Goal: Task Accomplishment & Management: Complete application form

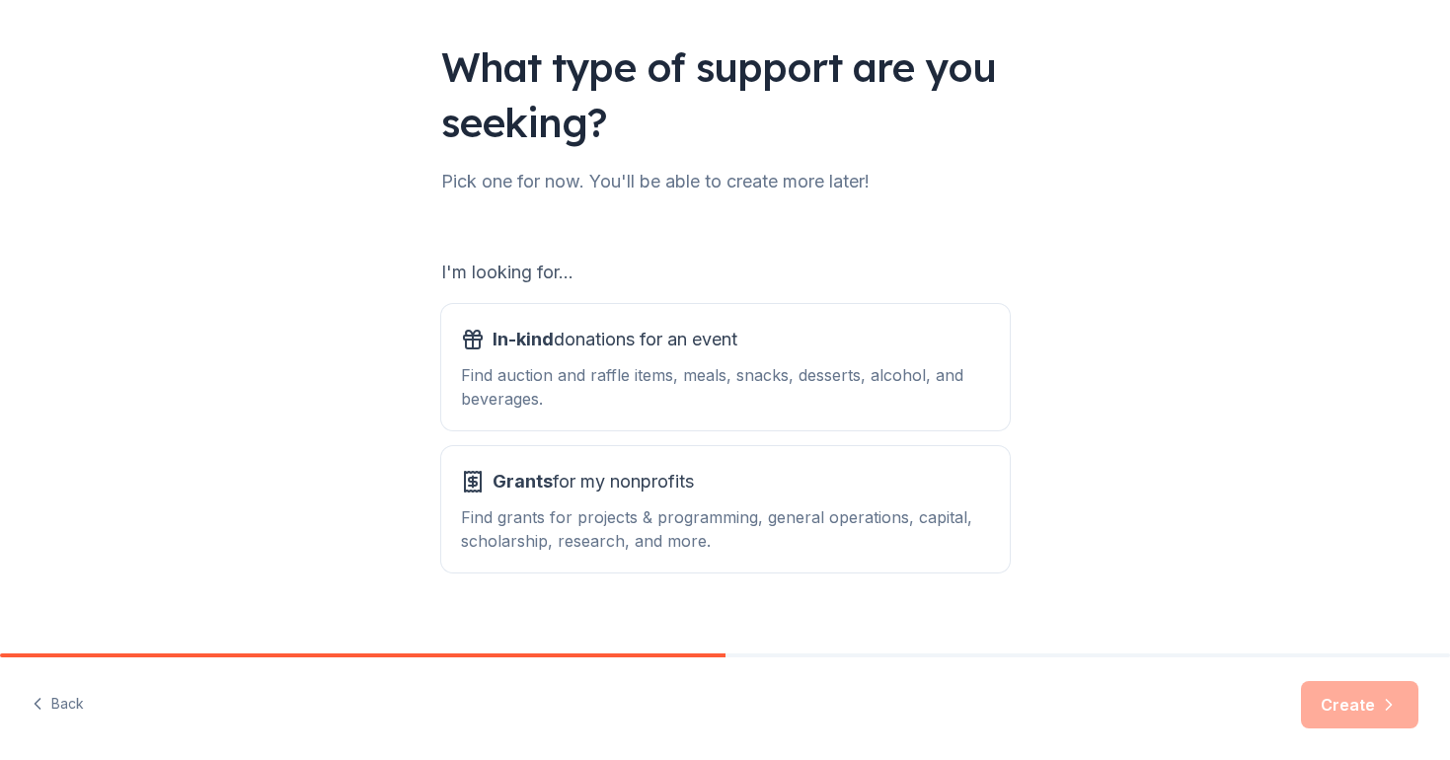
scroll to position [133, 0]
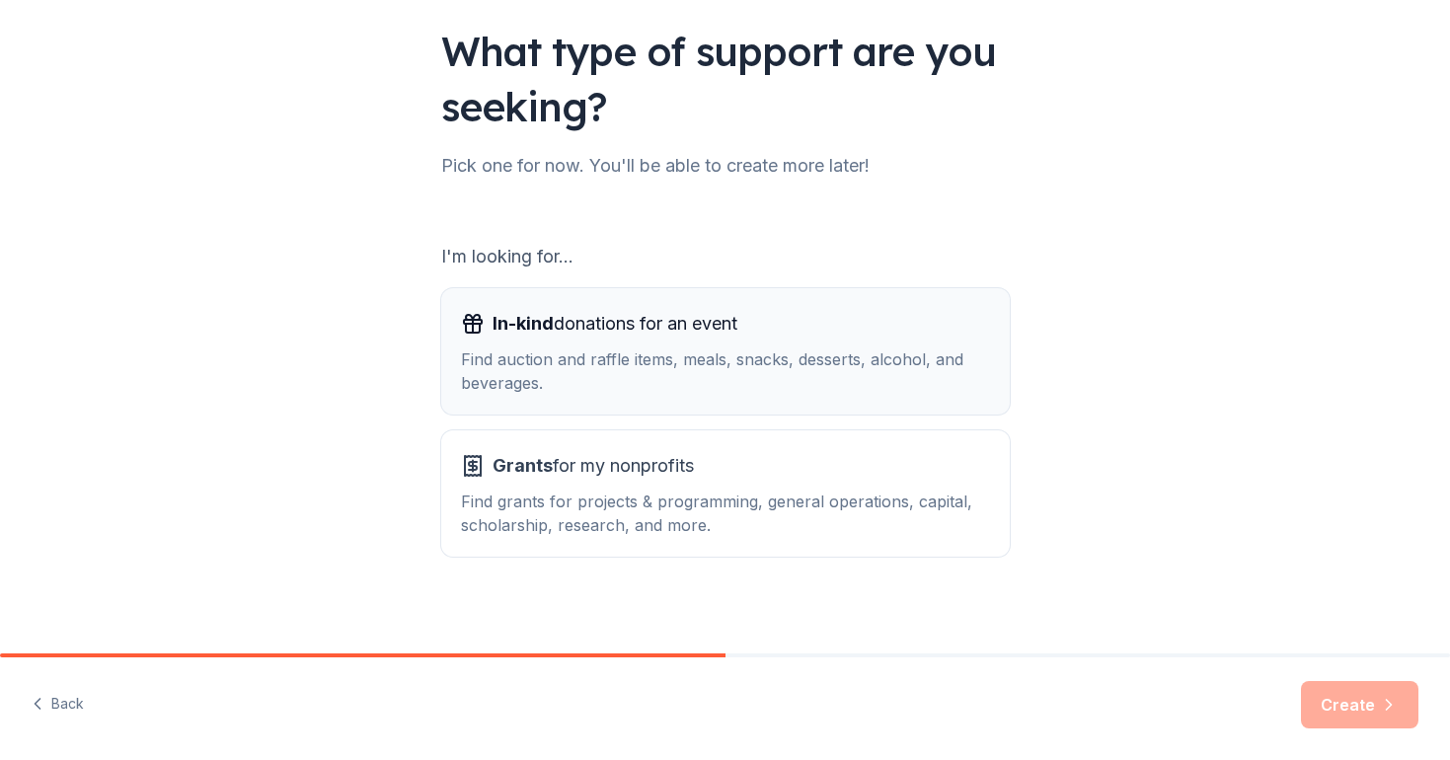
click at [746, 362] on div "Find auction and raffle items, meals, snacks, desserts, alcohol, and beverages." at bounding box center [725, 371] width 529 height 47
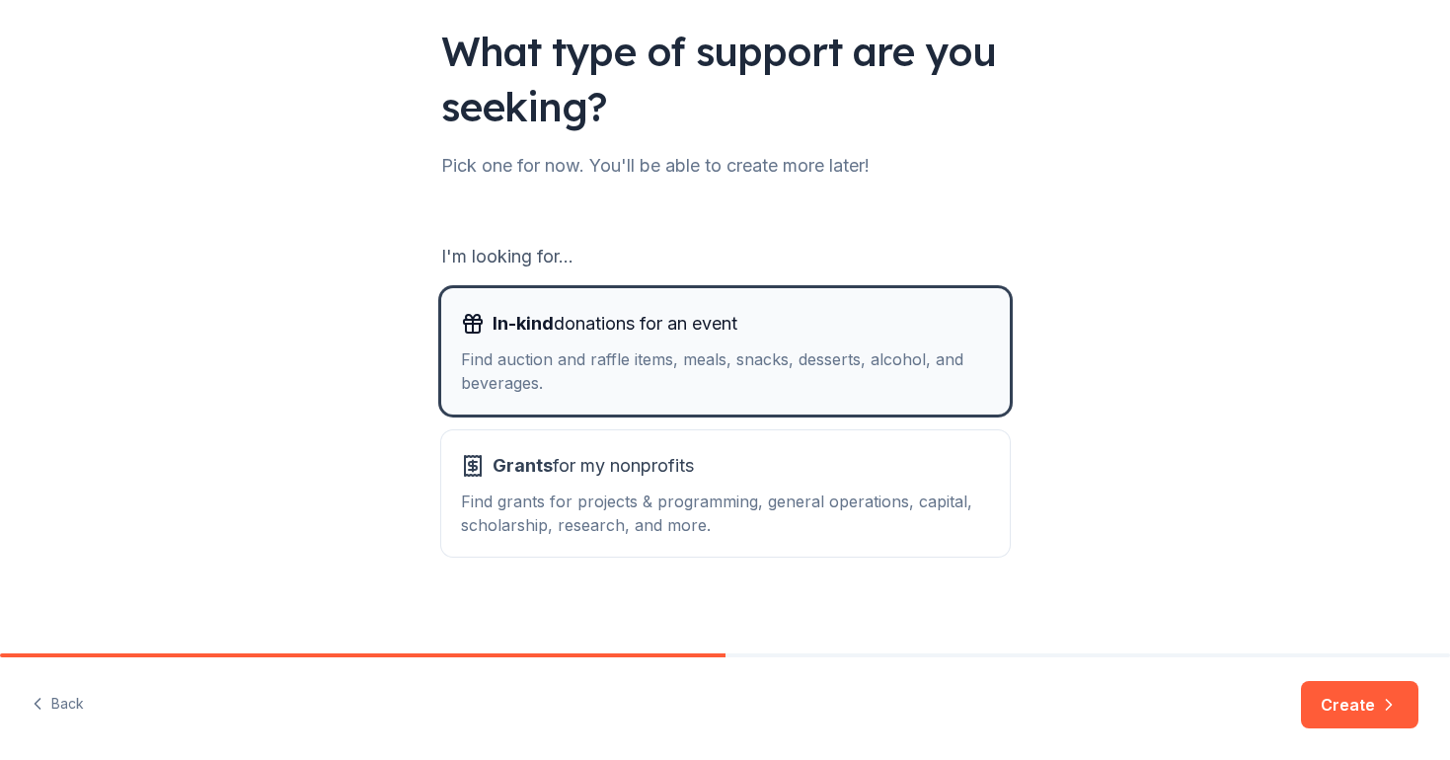
click at [770, 355] on div "Find auction and raffle items, meals, snacks, desserts, alcohol, and beverages." at bounding box center [725, 371] width 529 height 47
click at [666, 334] on span "In-kind donations for an event" at bounding box center [615, 324] width 245 height 32
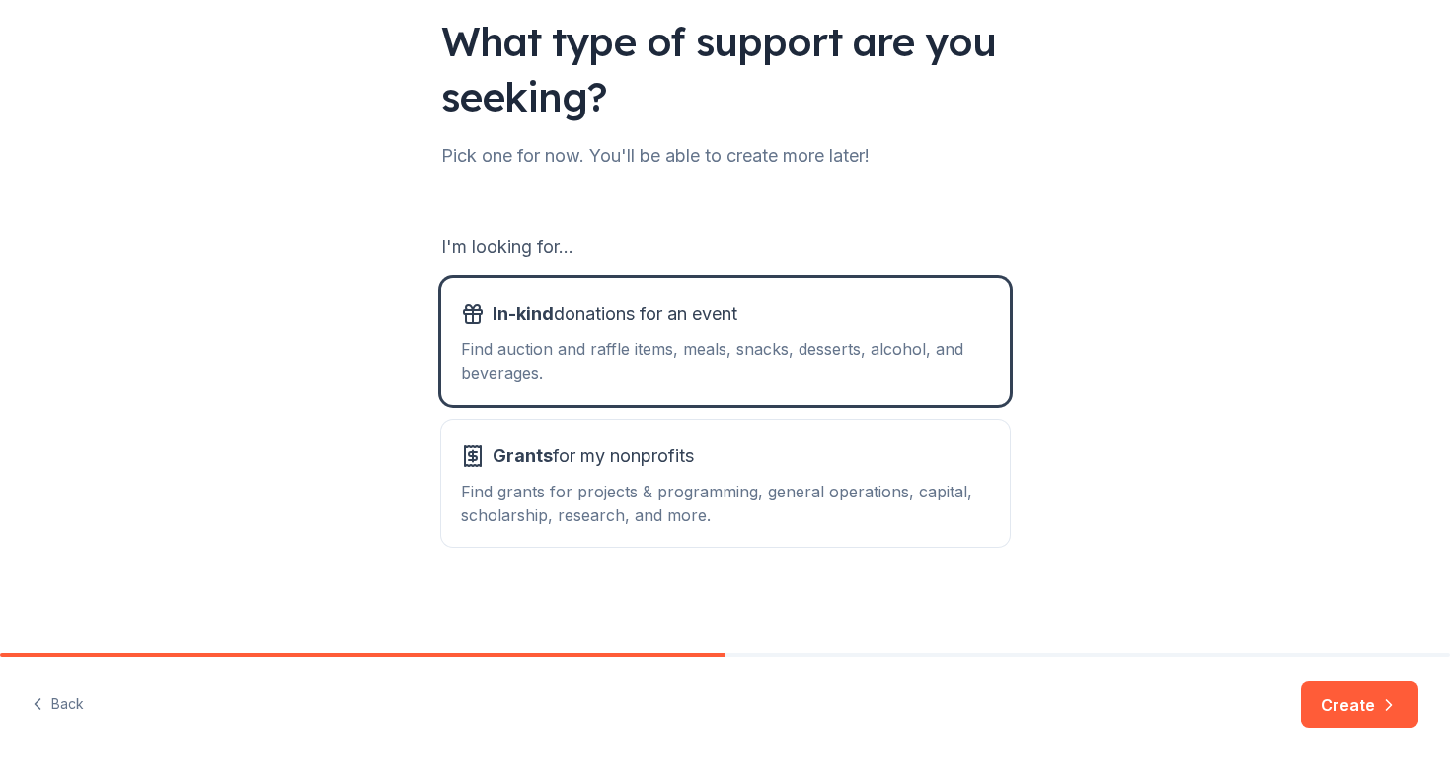
scroll to position [143, 0]
click at [1329, 705] on button "Create" at bounding box center [1359, 704] width 117 height 47
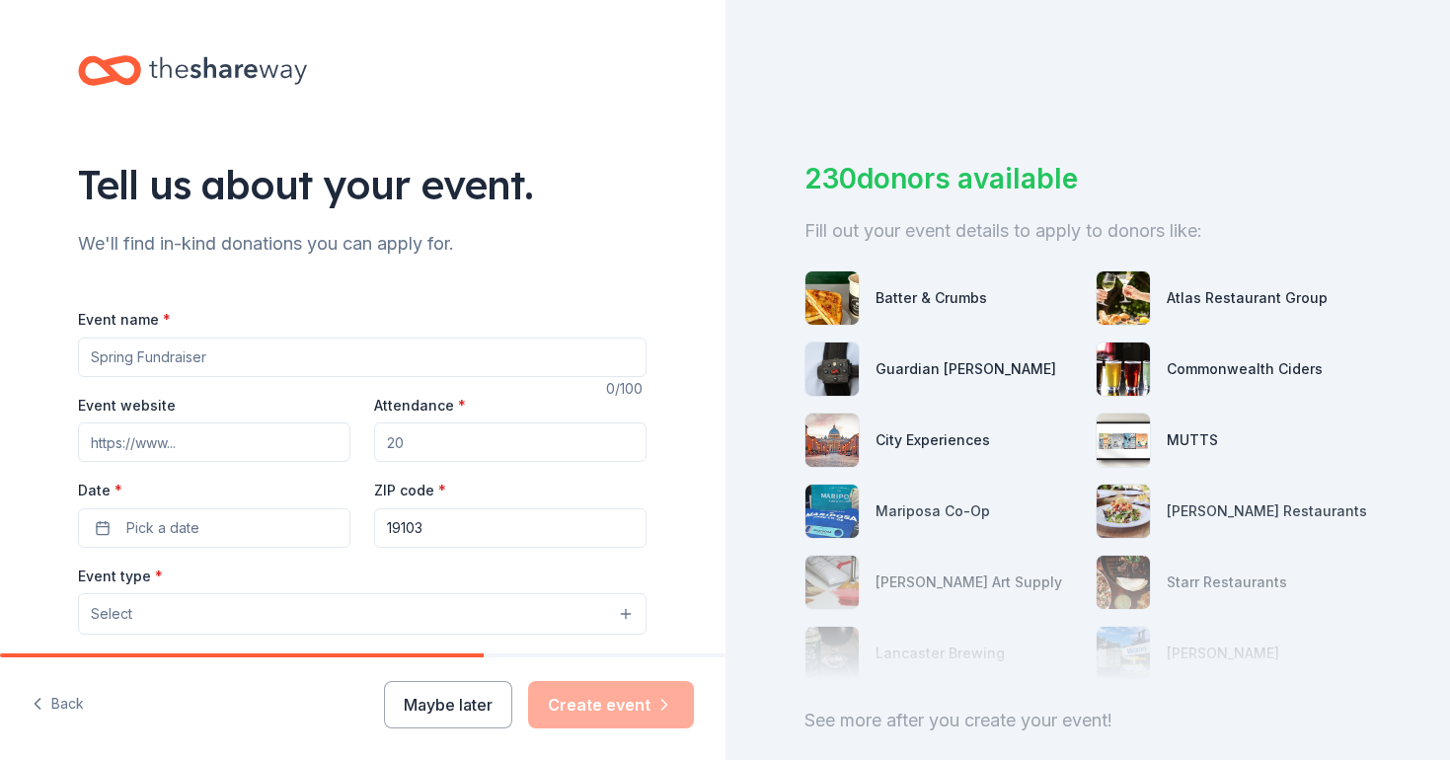
drag, startPoint x: 230, startPoint y: 360, endPoint x: 30, endPoint y: 325, distance: 203.5
click at [30, 325] on div "Tell us about your event. We'll find in-kind donations you can apply for. Event…" at bounding box center [363, 657] width 726 height 1314
click at [92, 358] on input "Fall clothing" at bounding box center [362, 357] width 569 height 39
type input "Free Fall clothing"
click at [197, 450] on input "Event website" at bounding box center [214, 442] width 272 height 39
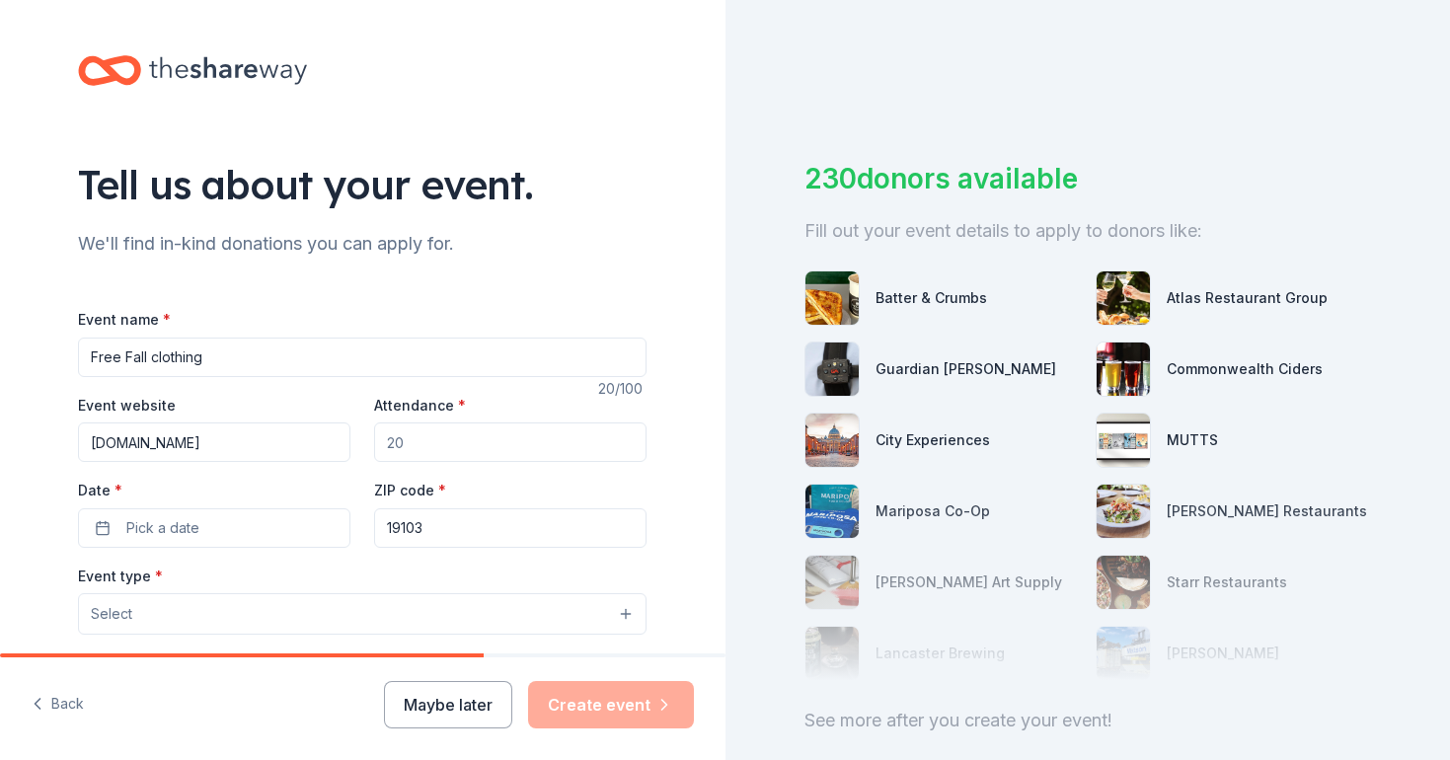
type input "sundaylove.org"
drag, startPoint x: 416, startPoint y: 440, endPoint x: 394, endPoint y: 438, distance: 21.8
click at [394, 438] on input "Attendance *" at bounding box center [510, 442] width 272 height 39
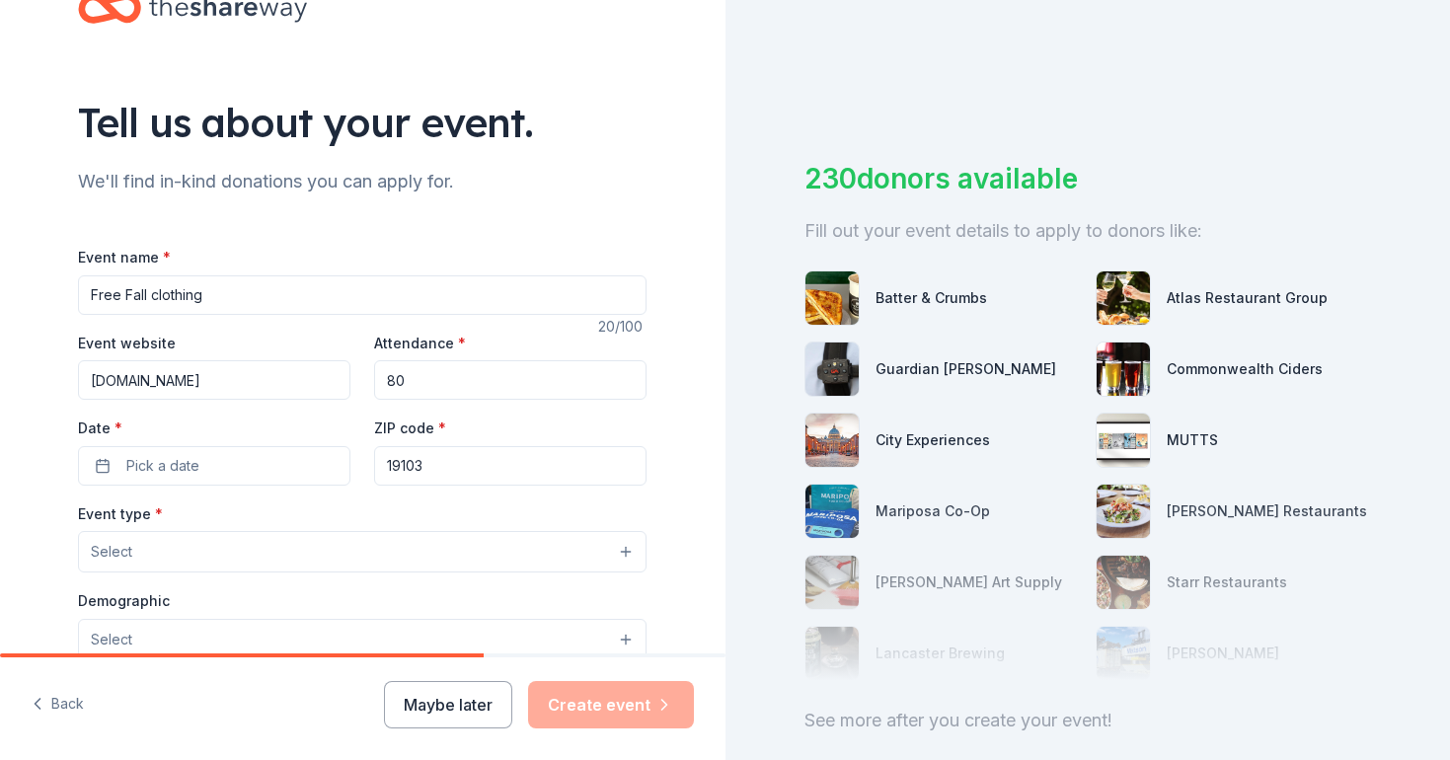
scroll to position [61, 0]
type input "80"
click at [216, 470] on button "Pick a date" at bounding box center [214, 466] width 272 height 39
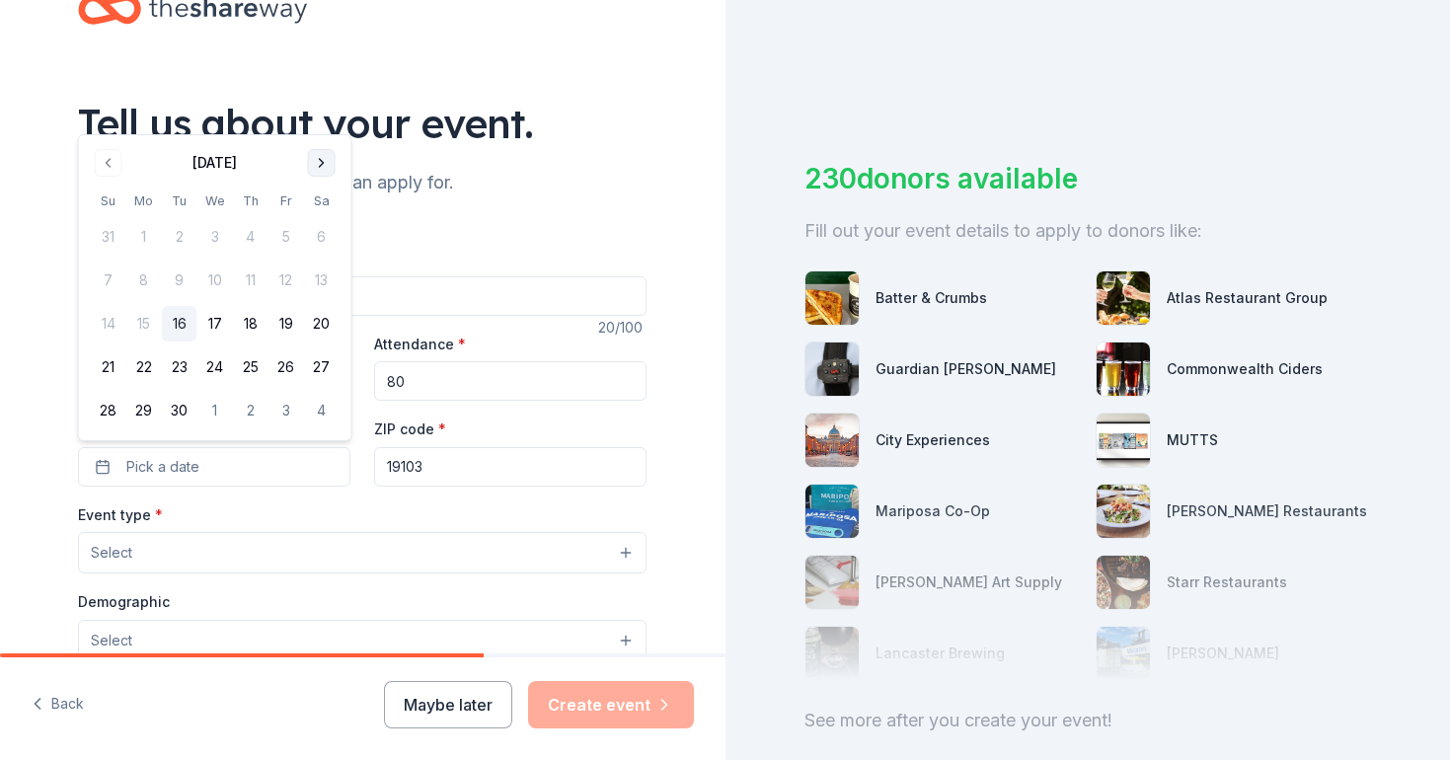
click at [322, 164] on button "Go to next month" at bounding box center [322, 163] width 28 height 28
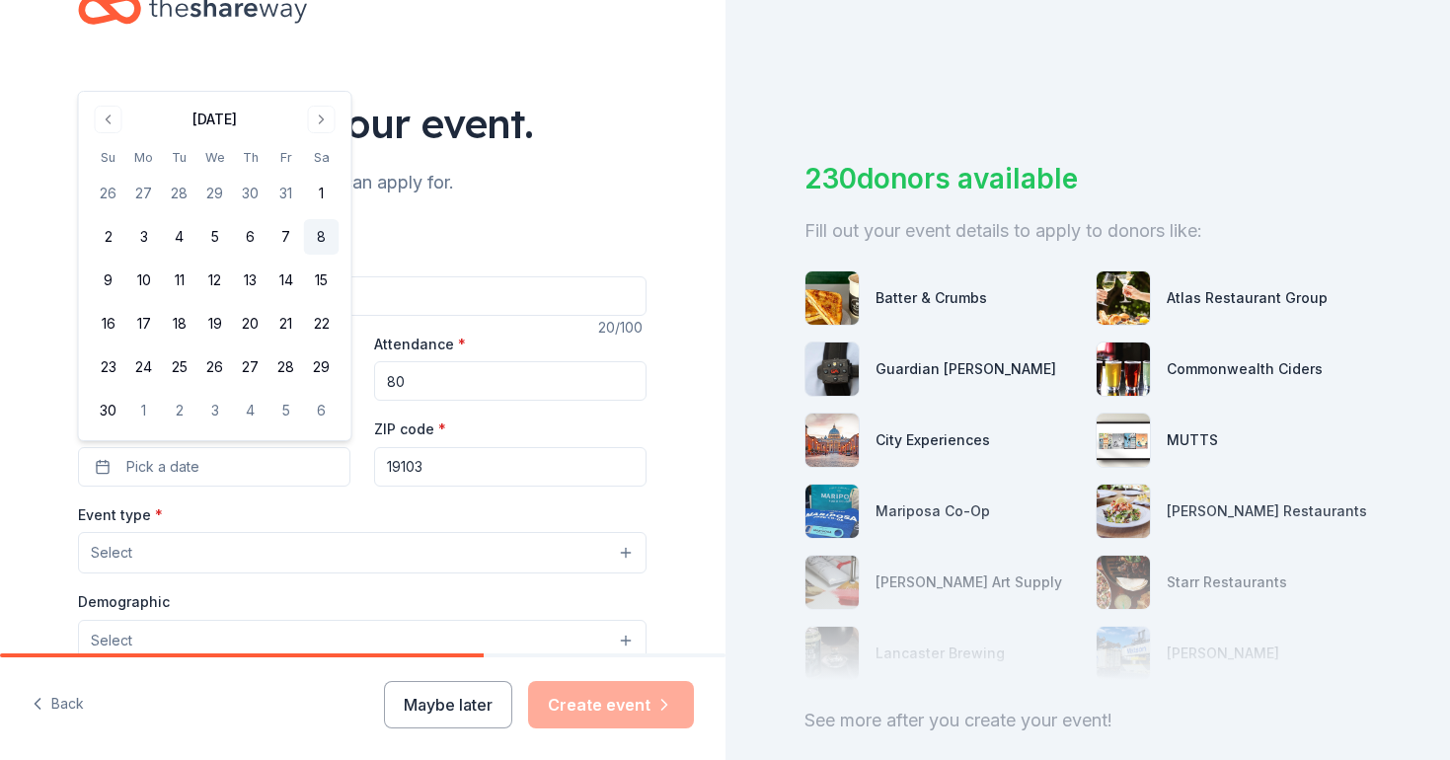
click at [324, 244] on button "8" at bounding box center [322, 237] width 36 height 36
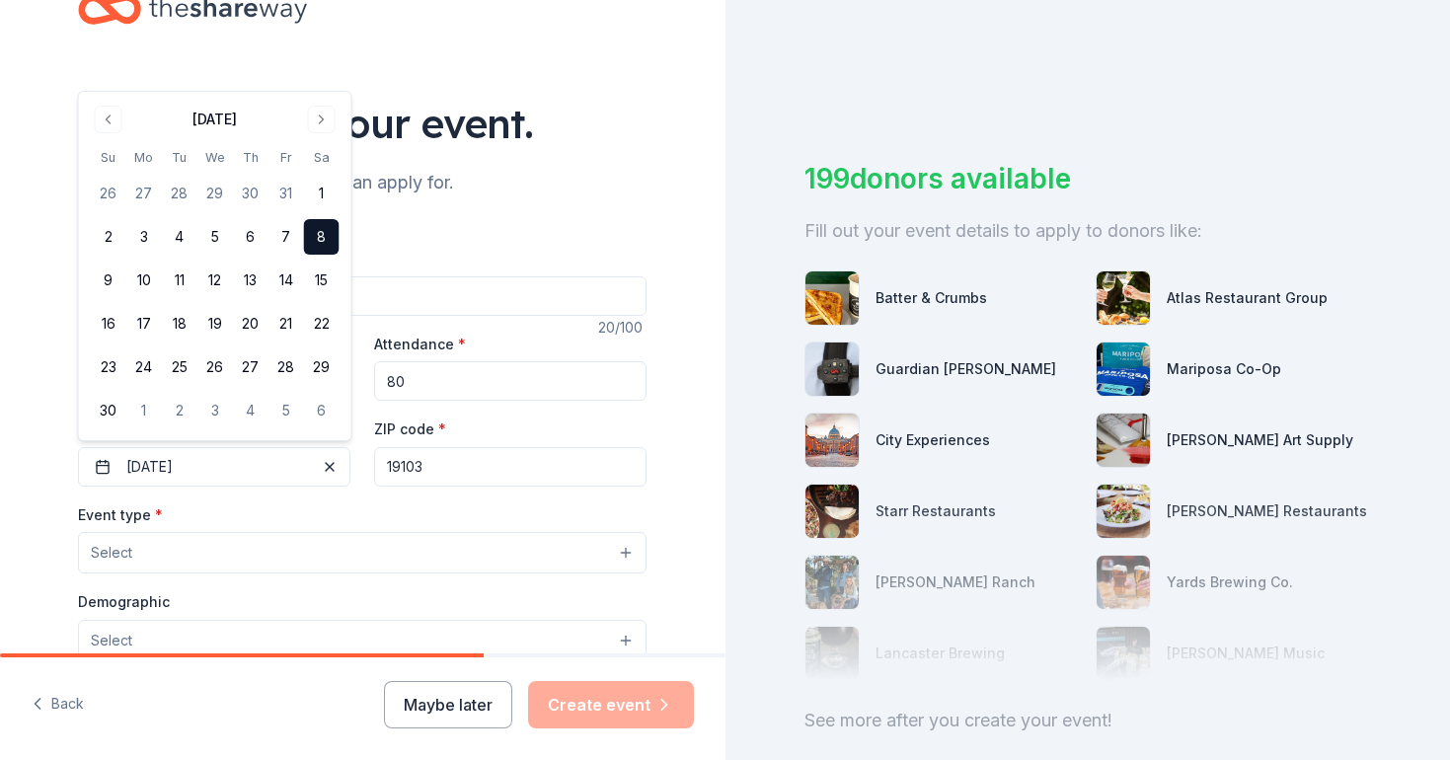
click at [465, 222] on div "Event name * Free Fall clothing 20 /100 Event website sundaylove.org Attendance…" at bounding box center [362, 686] width 569 height 944
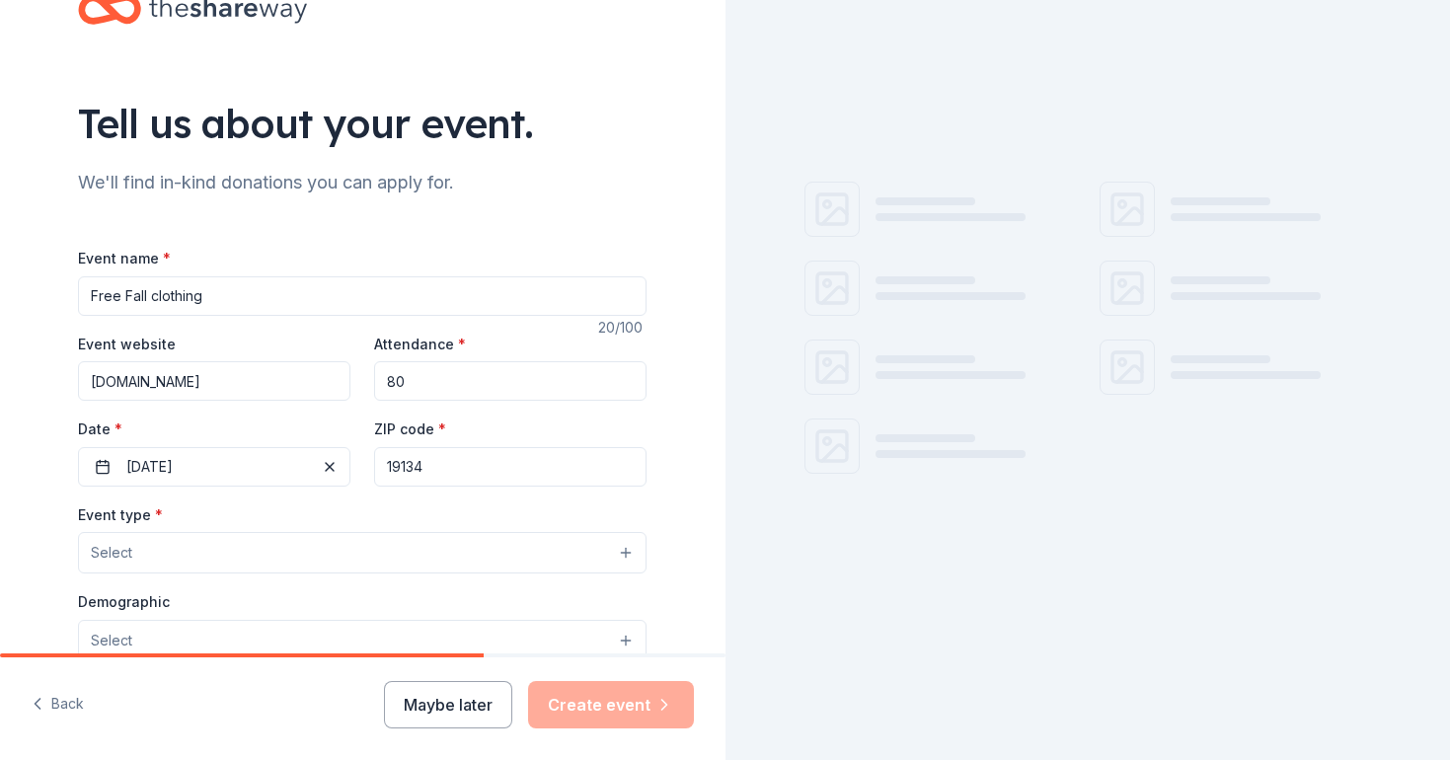
type input "19134"
click at [218, 549] on button "Select" at bounding box center [362, 552] width 569 height 41
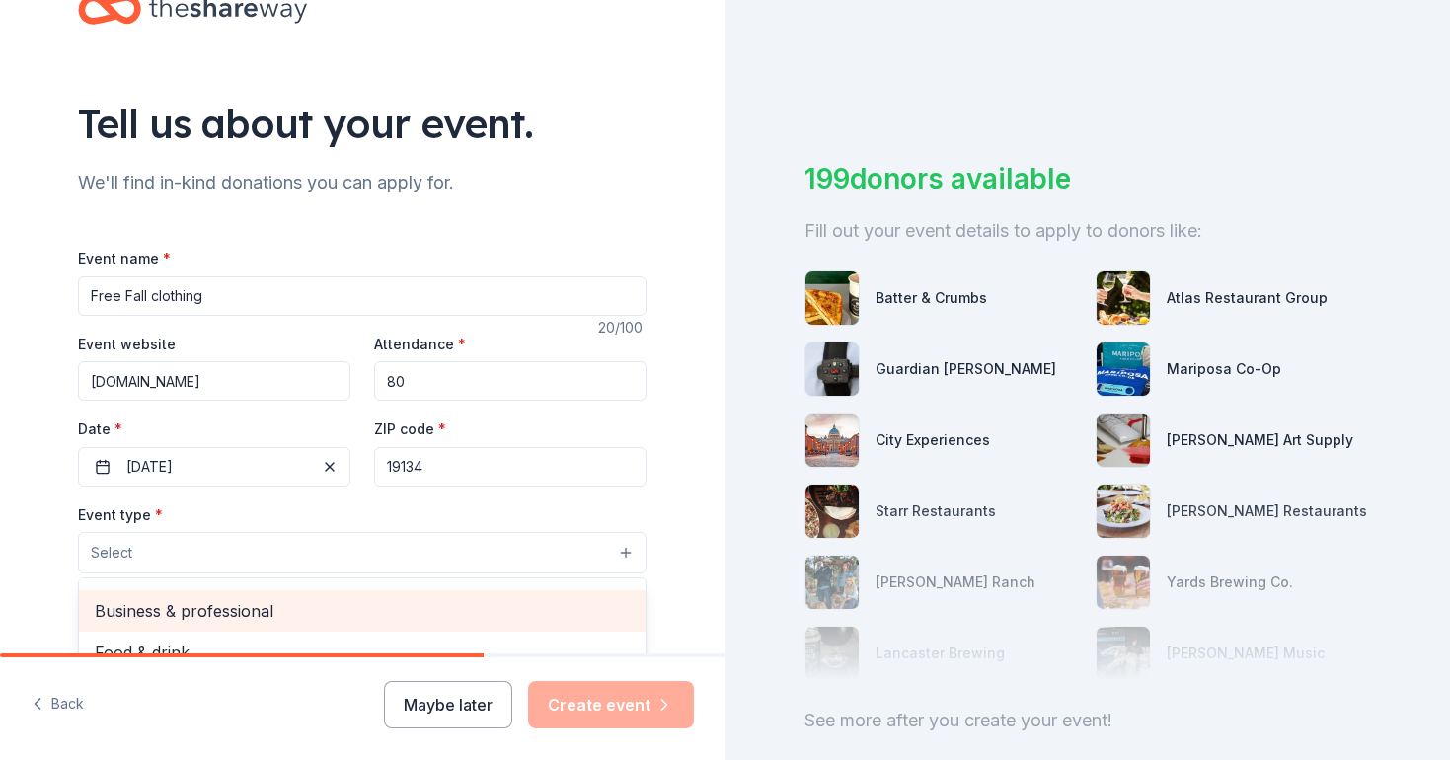
scroll to position [0, 0]
click at [211, 607] on span "Fundraiser" at bounding box center [362, 603] width 535 height 26
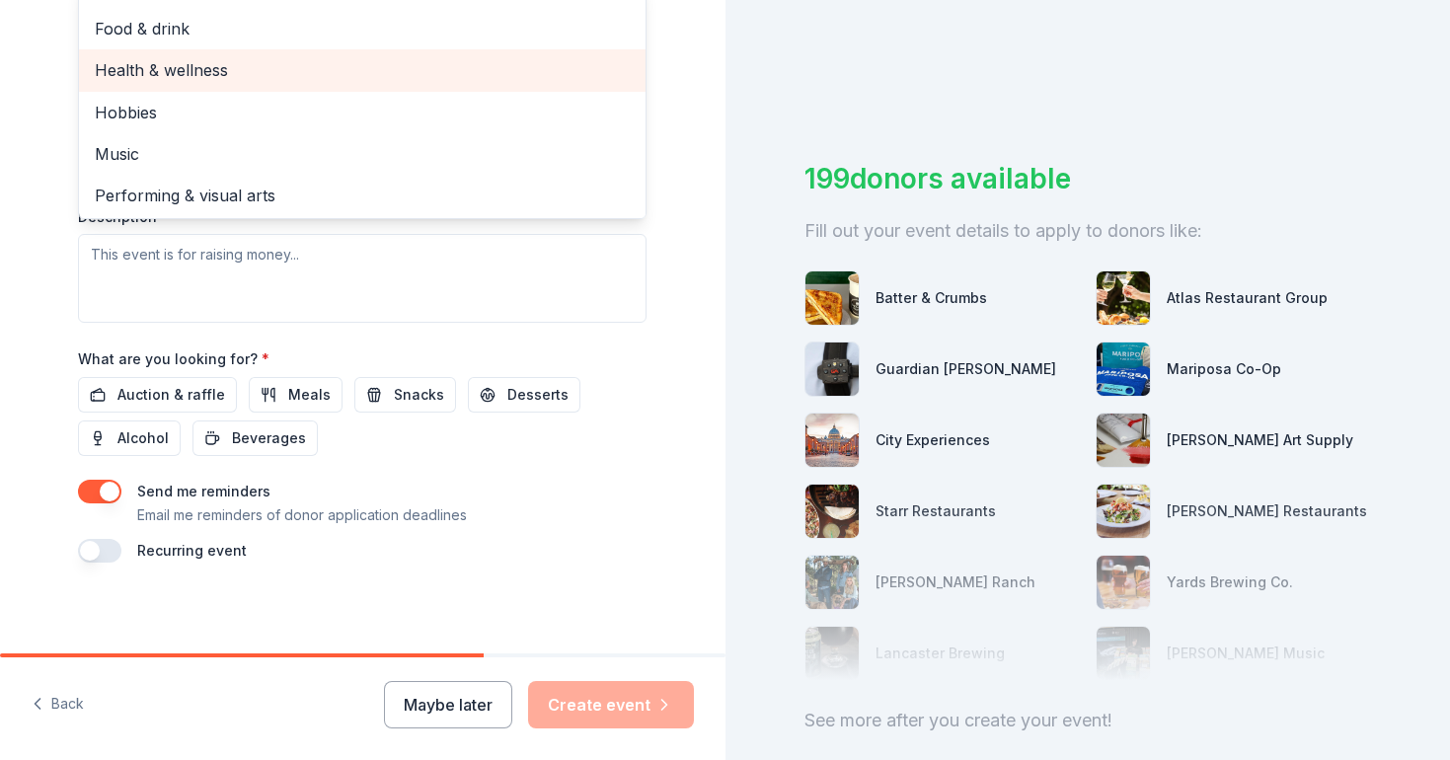
scroll to position [658, 0]
click at [308, 395] on div "Event name * Free Fall clothing 20 /100 Event website sundaylove.org Attendance…" at bounding box center [362, 107] width 569 height 914
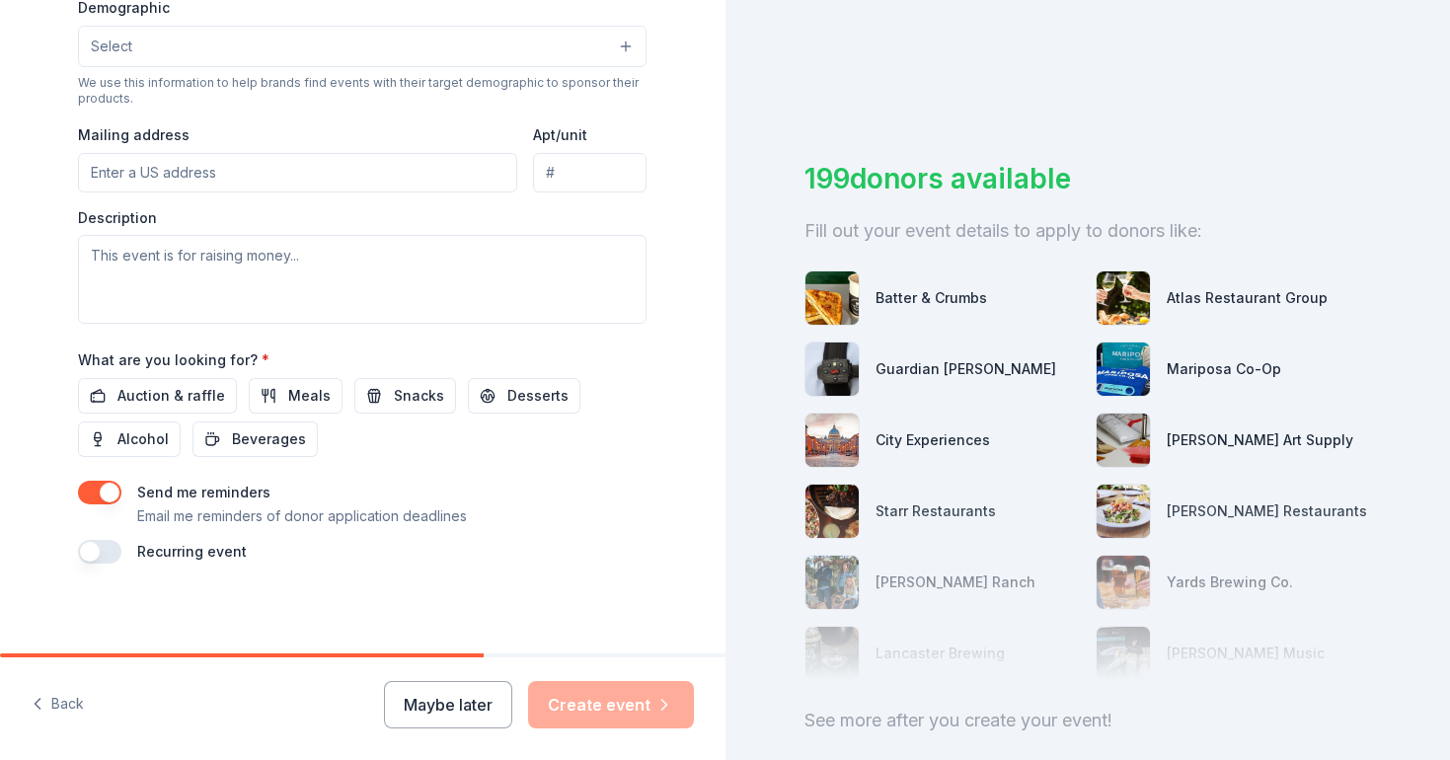
scroll to position [286, 0]
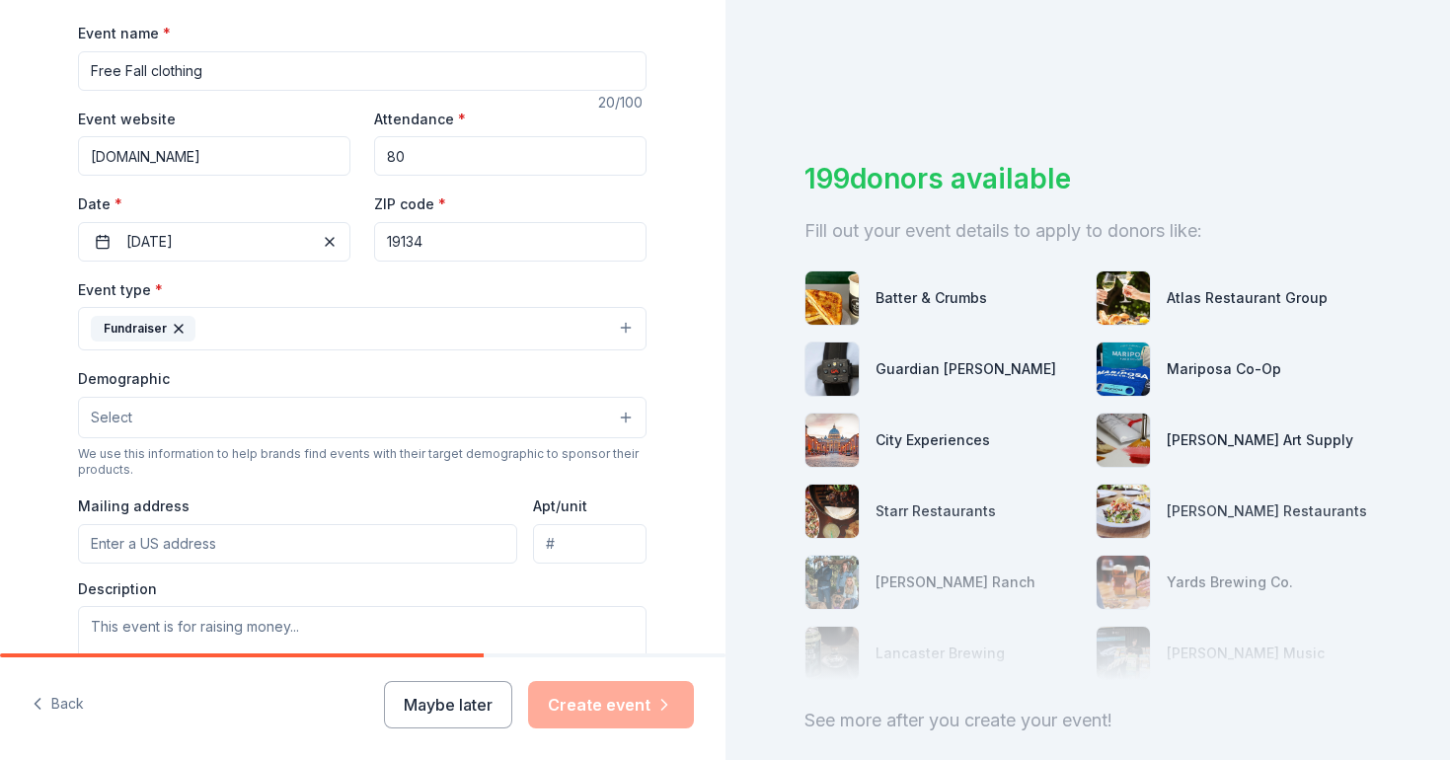
click at [224, 418] on button "Select" at bounding box center [362, 417] width 569 height 41
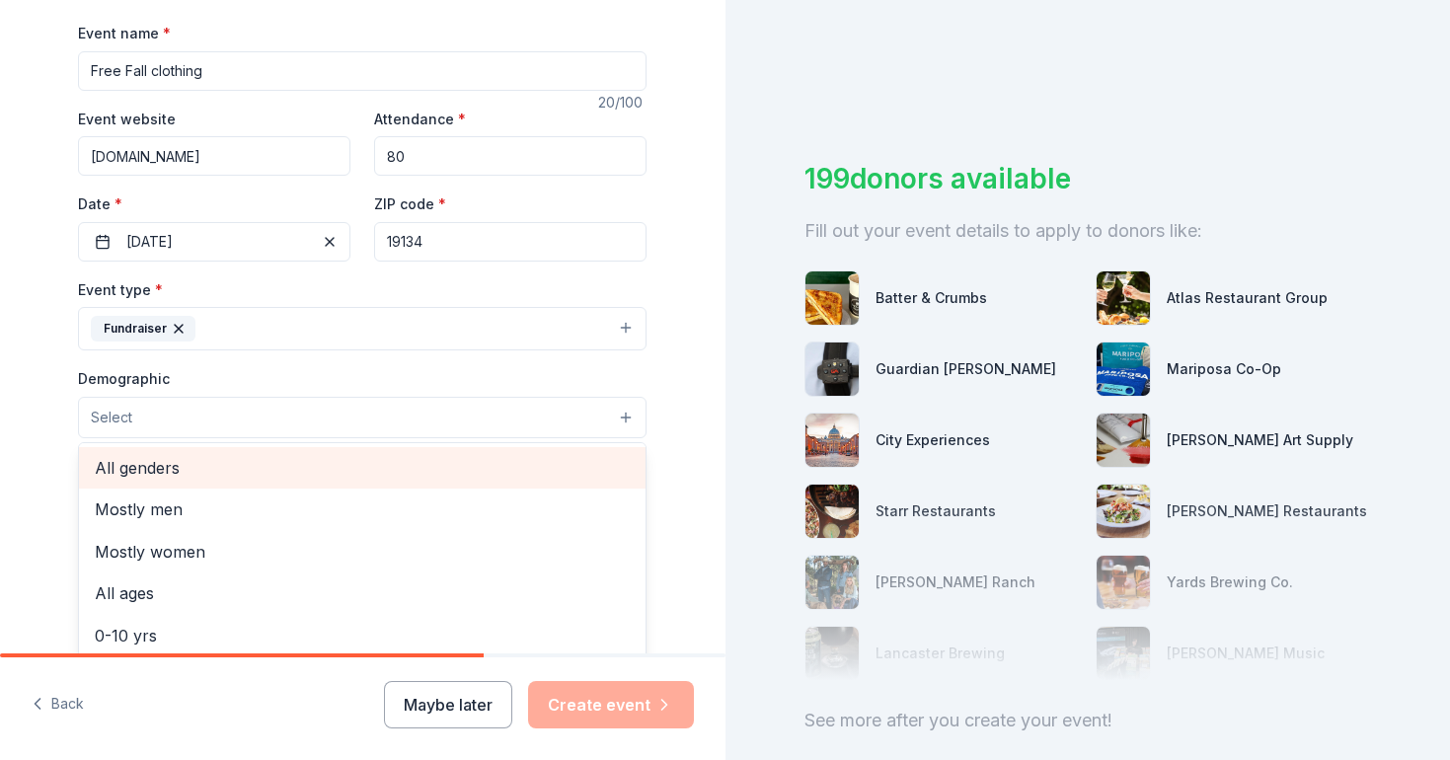
click at [207, 470] on span "All genders" at bounding box center [362, 468] width 535 height 26
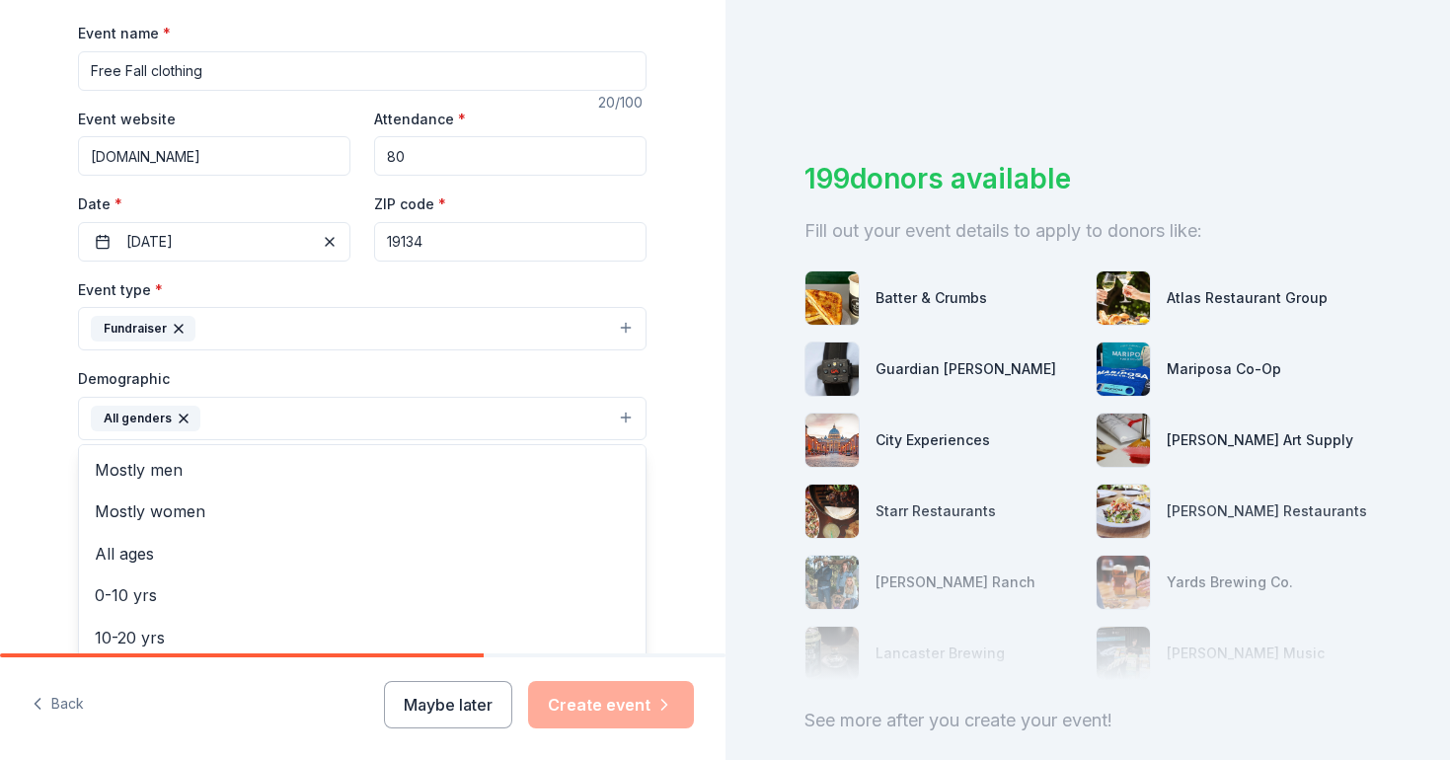
click at [695, 559] on div "Tell us about your event. We'll find in-kind donations you can apply for. Event…" at bounding box center [363, 373] width 726 height 1318
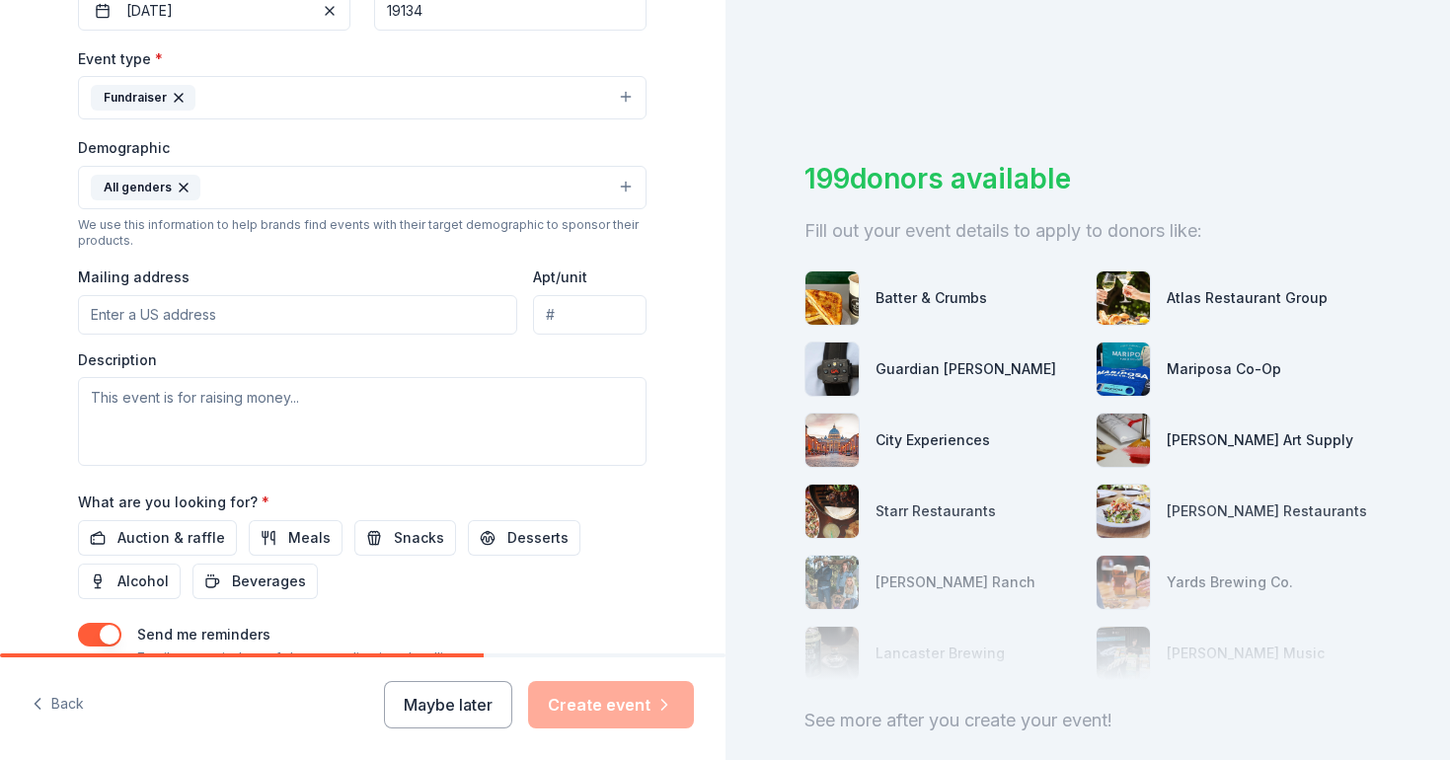
scroll to position [522, 0]
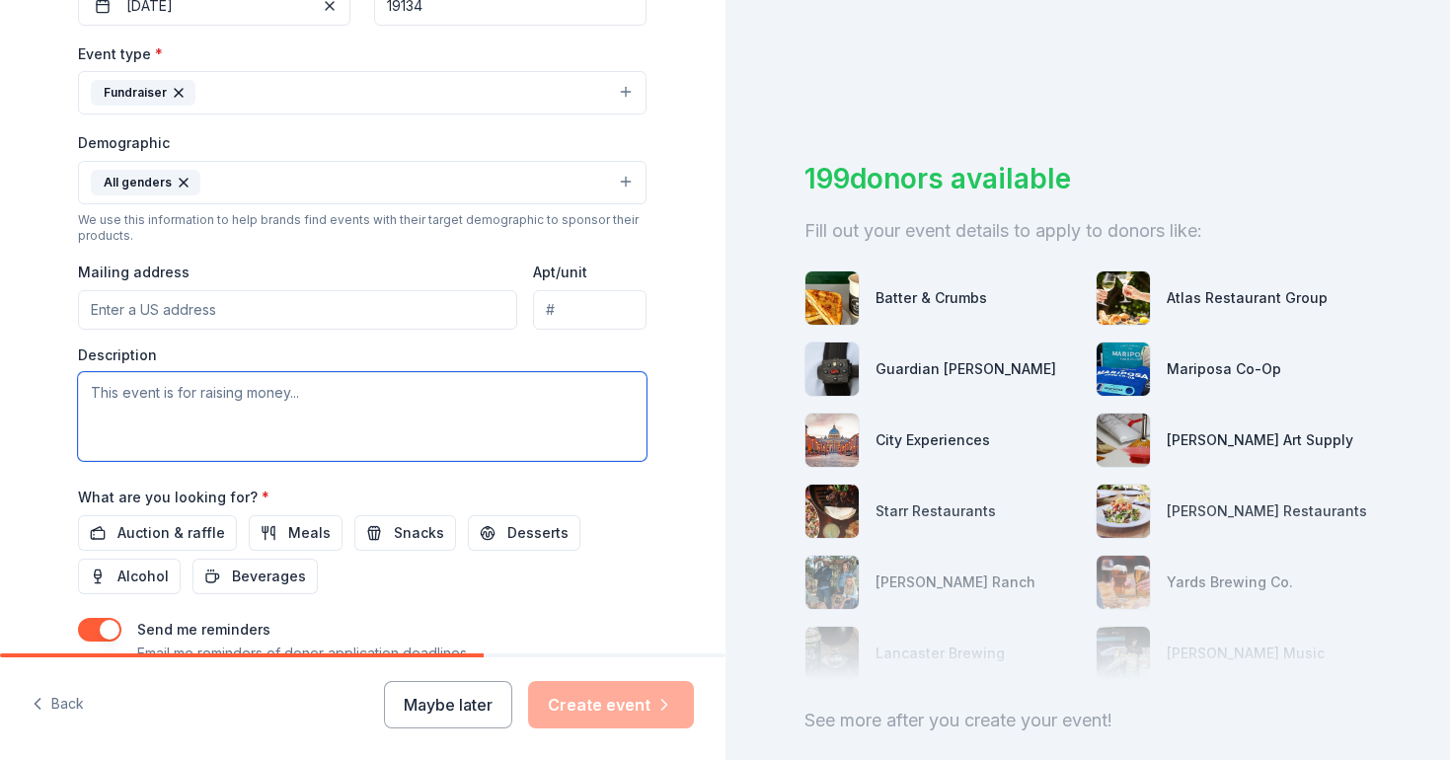
click at [311, 388] on textarea at bounding box center [362, 416] width 569 height 89
click at [94, 385] on textarea "this event is a" at bounding box center [362, 416] width 569 height 89
click at [225, 404] on textarea "This event is a" at bounding box center [362, 416] width 569 height 89
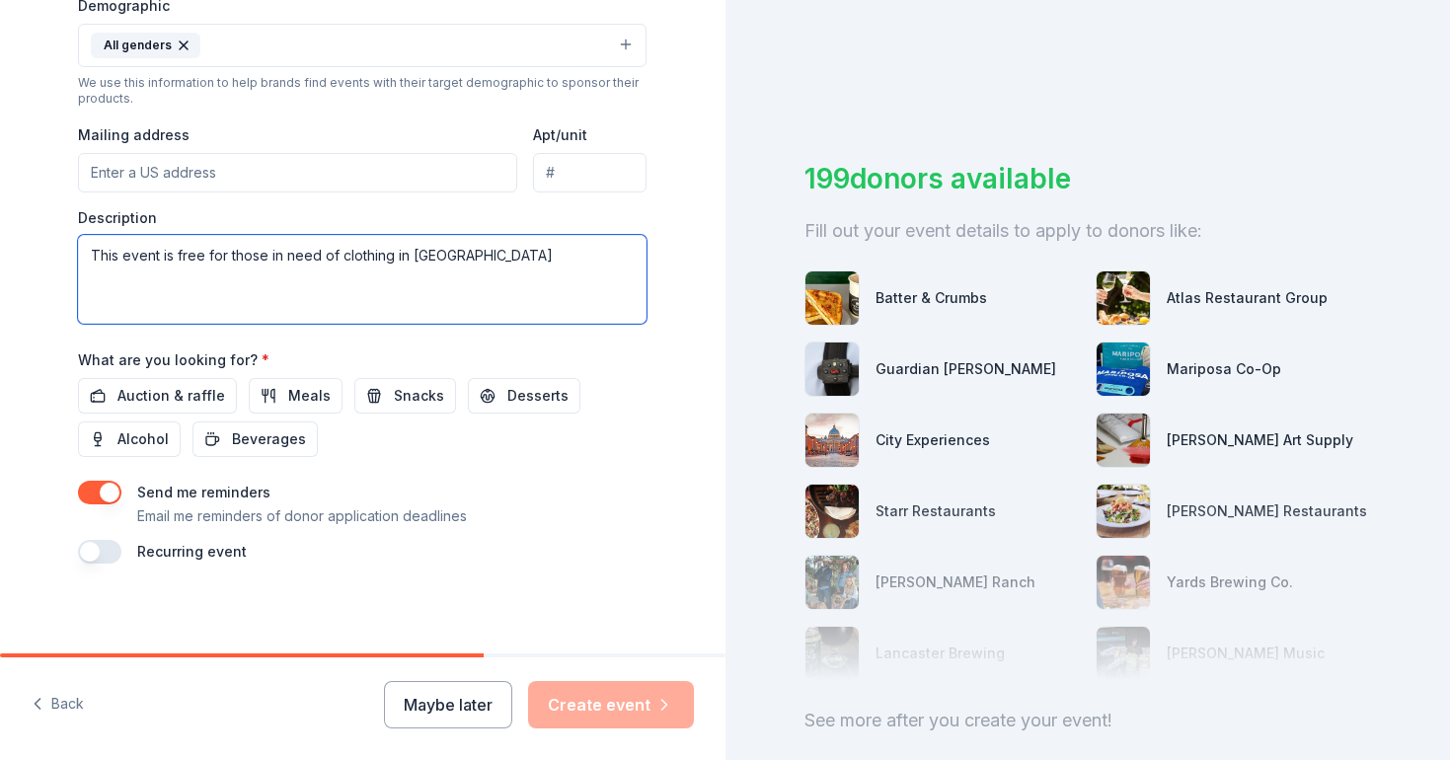
scroll to position [0, 0]
type textarea "This event is free for those in need of clothing in Kensington"
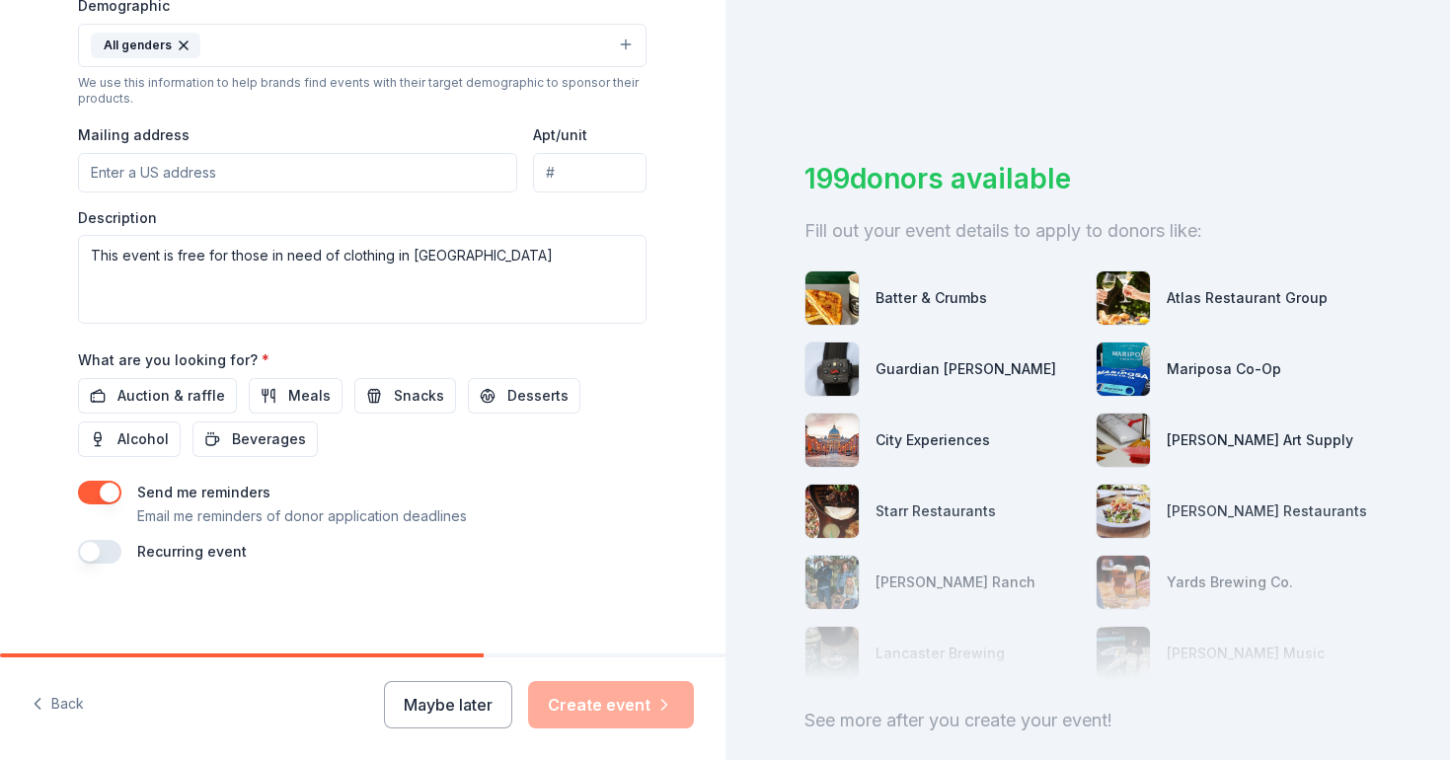
click at [581, 701] on div "Maybe later Create event" at bounding box center [539, 704] width 310 height 47
click at [451, 703] on button "Maybe later" at bounding box center [448, 704] width 128 height 47
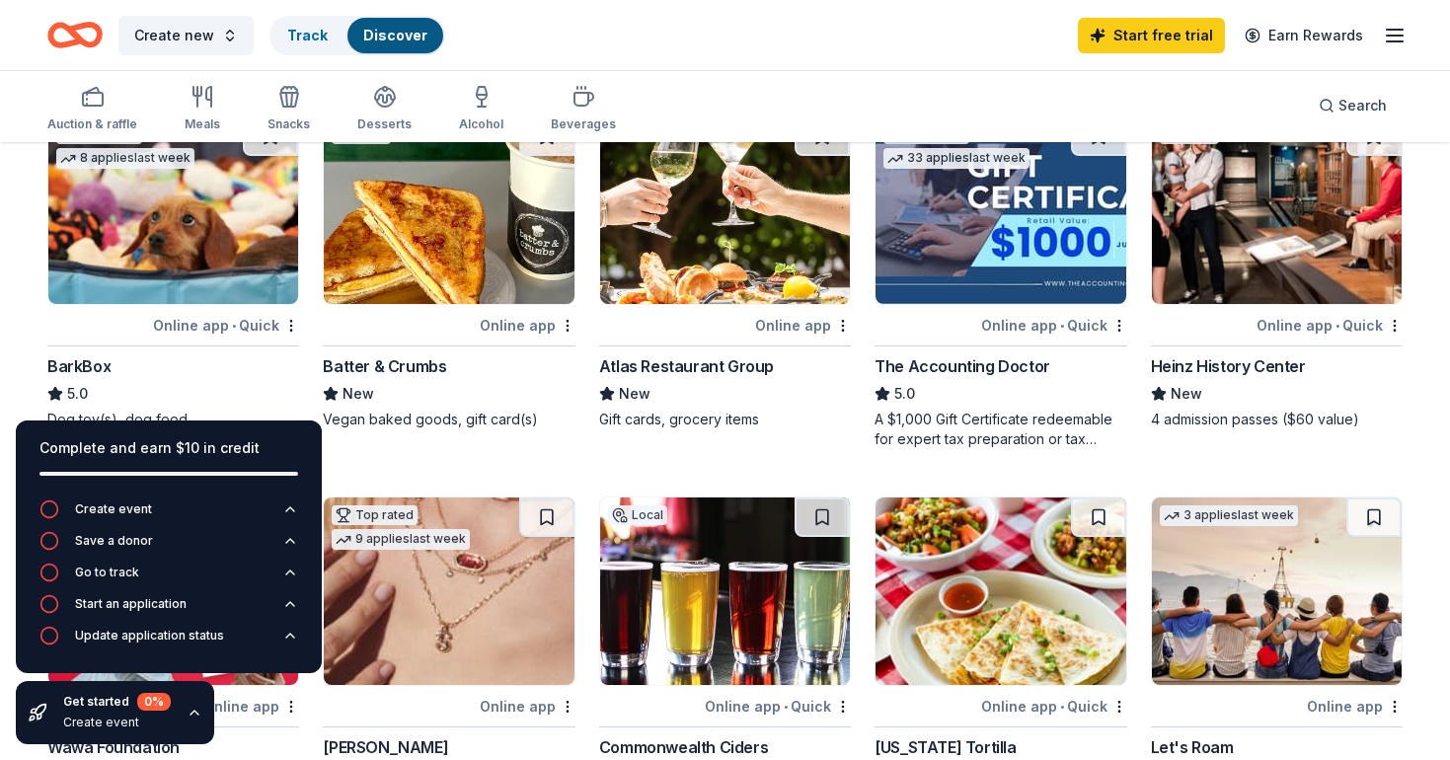
scroll to position [420, 0]
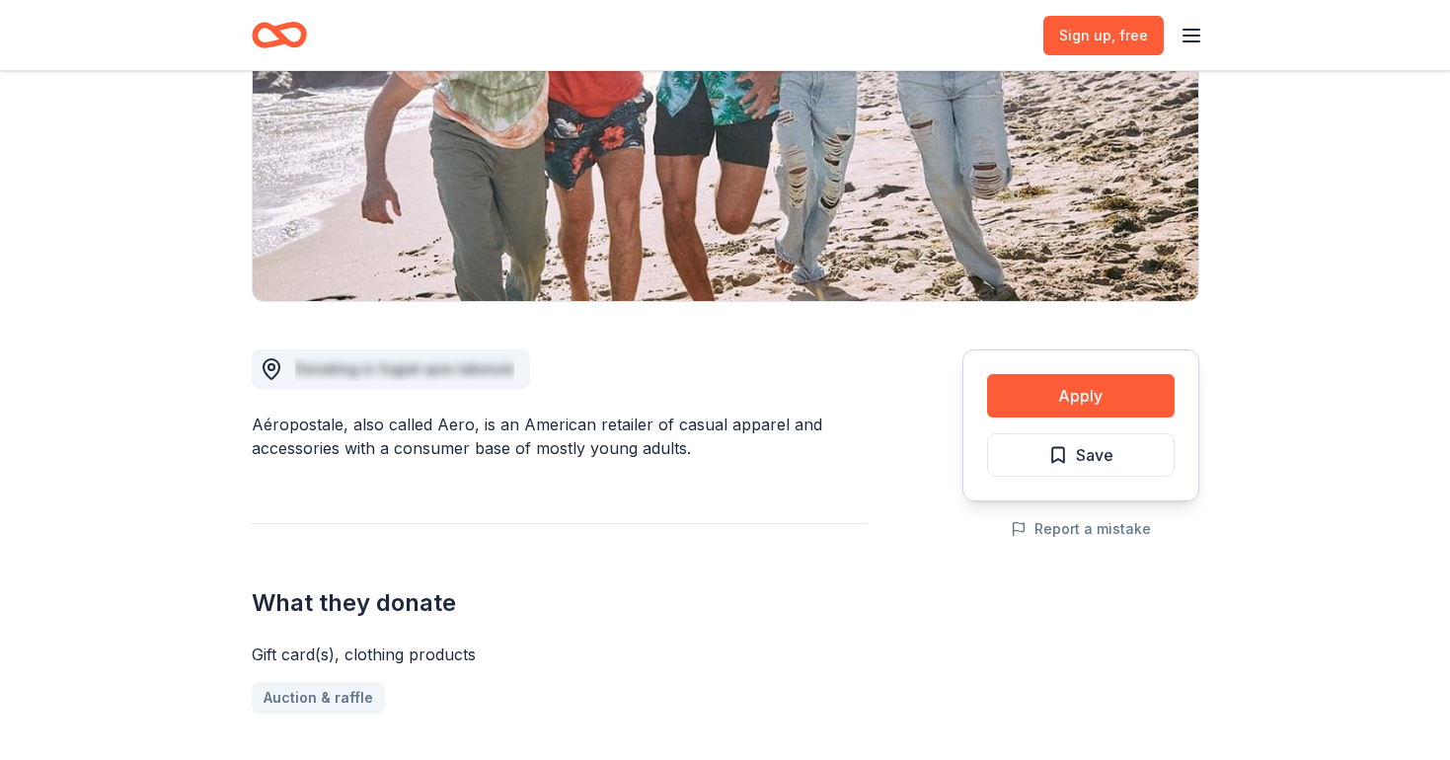
scroll to position [281, 0]
